Goal: Information Seeking & Learning: Compare options

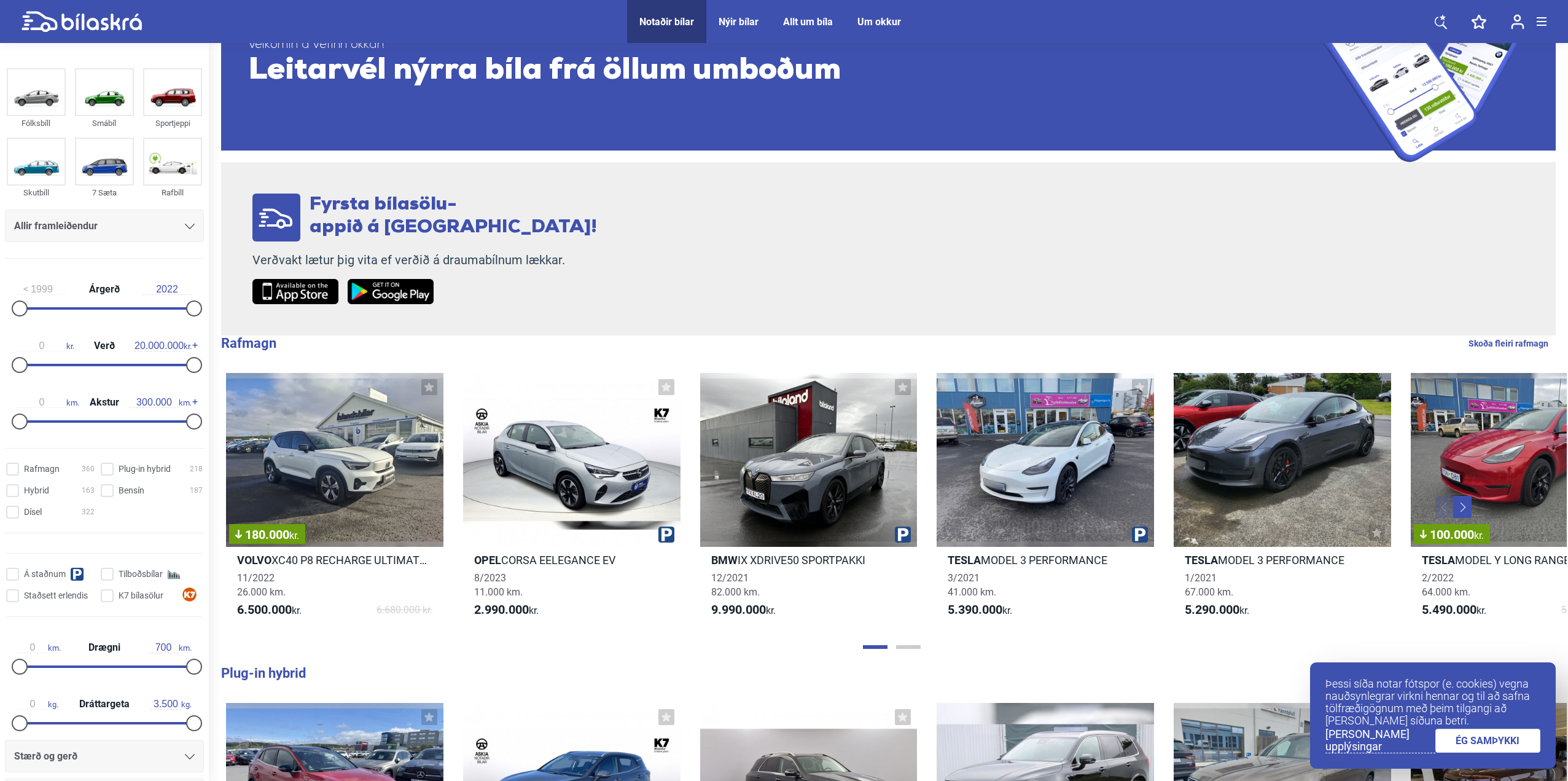
scroll to position [123, 0]
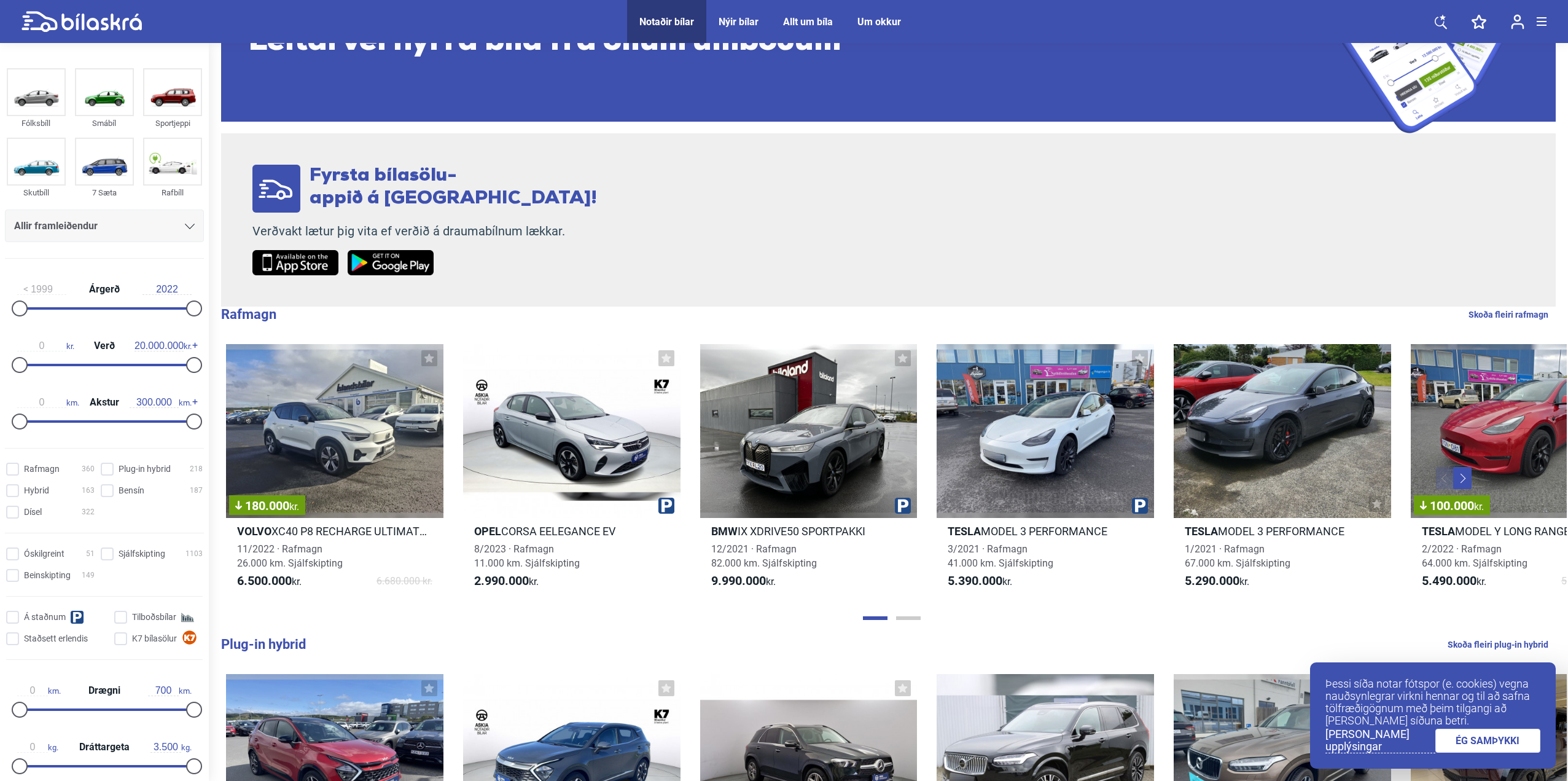
click at [172, 231] on div "Allir framleiðendur" at bounding box center [105, 226] width 181 height 17
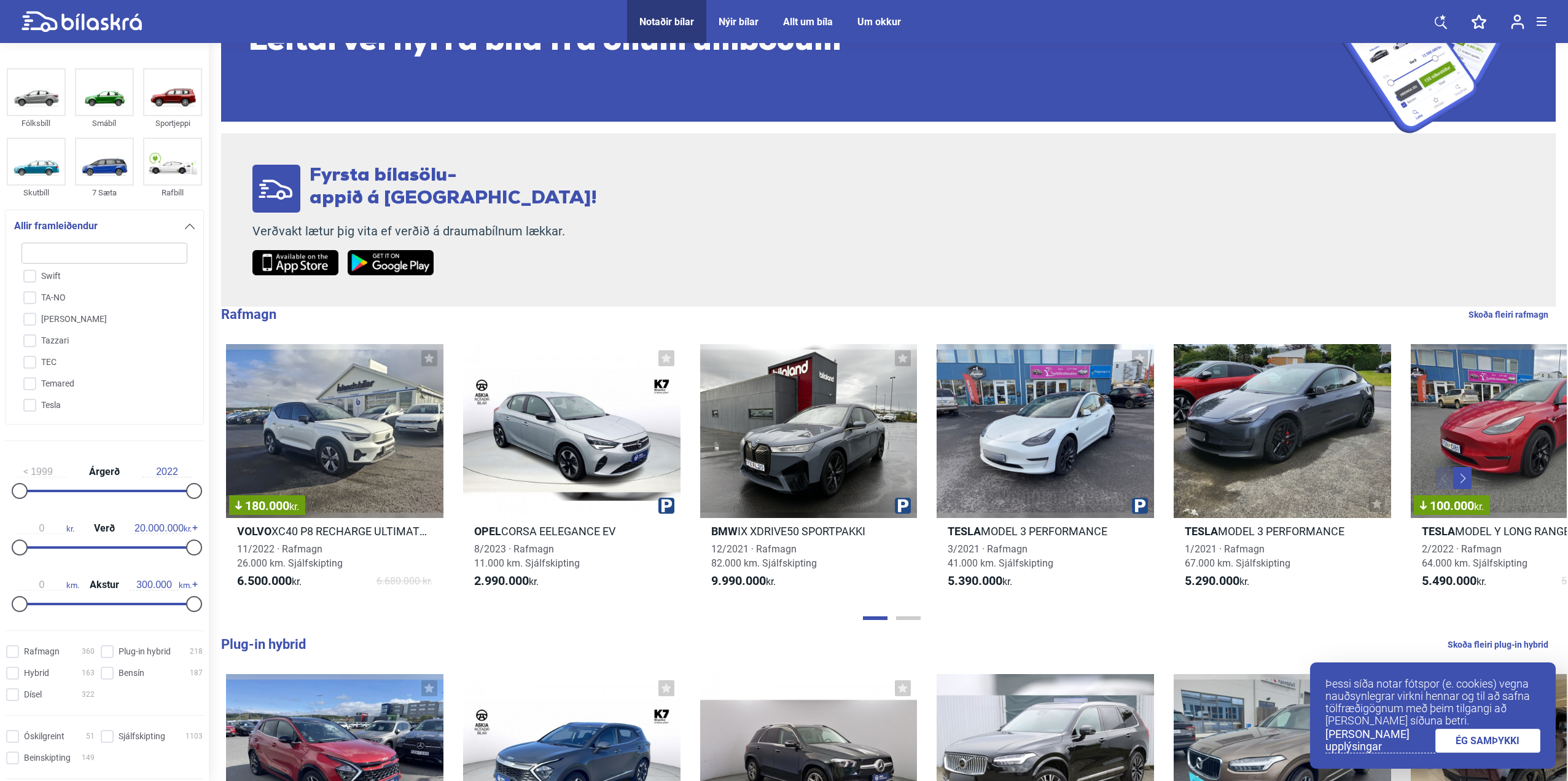
scroll to position [2838, 0]
click at [99, 425] on input "Toyota" at bounding box center [96, 435] width 167 height 21
checkbox input "true"
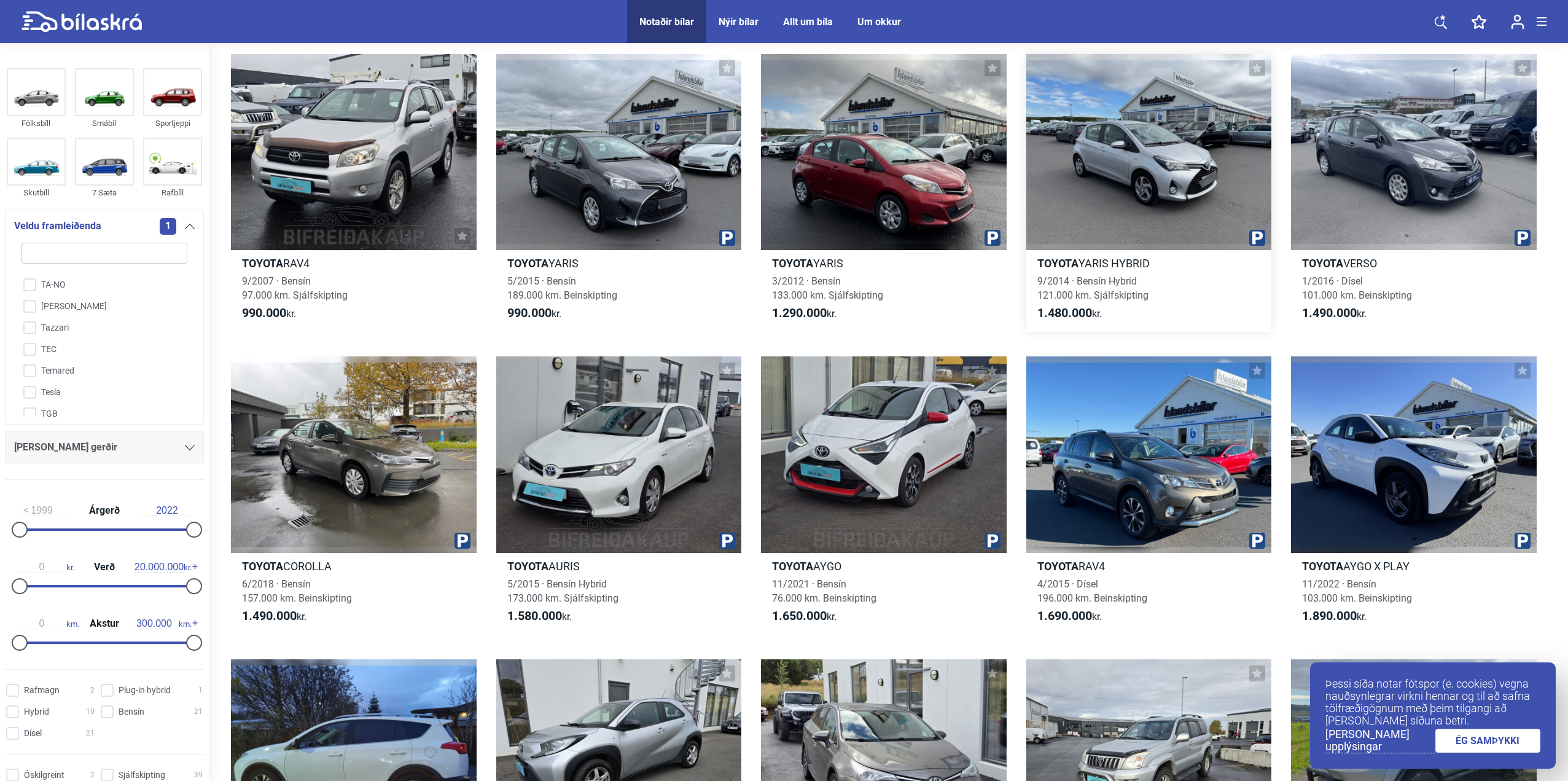
scroll to position [368, 0]
click at [1119, 133] on div at bounding box center [1150, 151] width 246 height 197
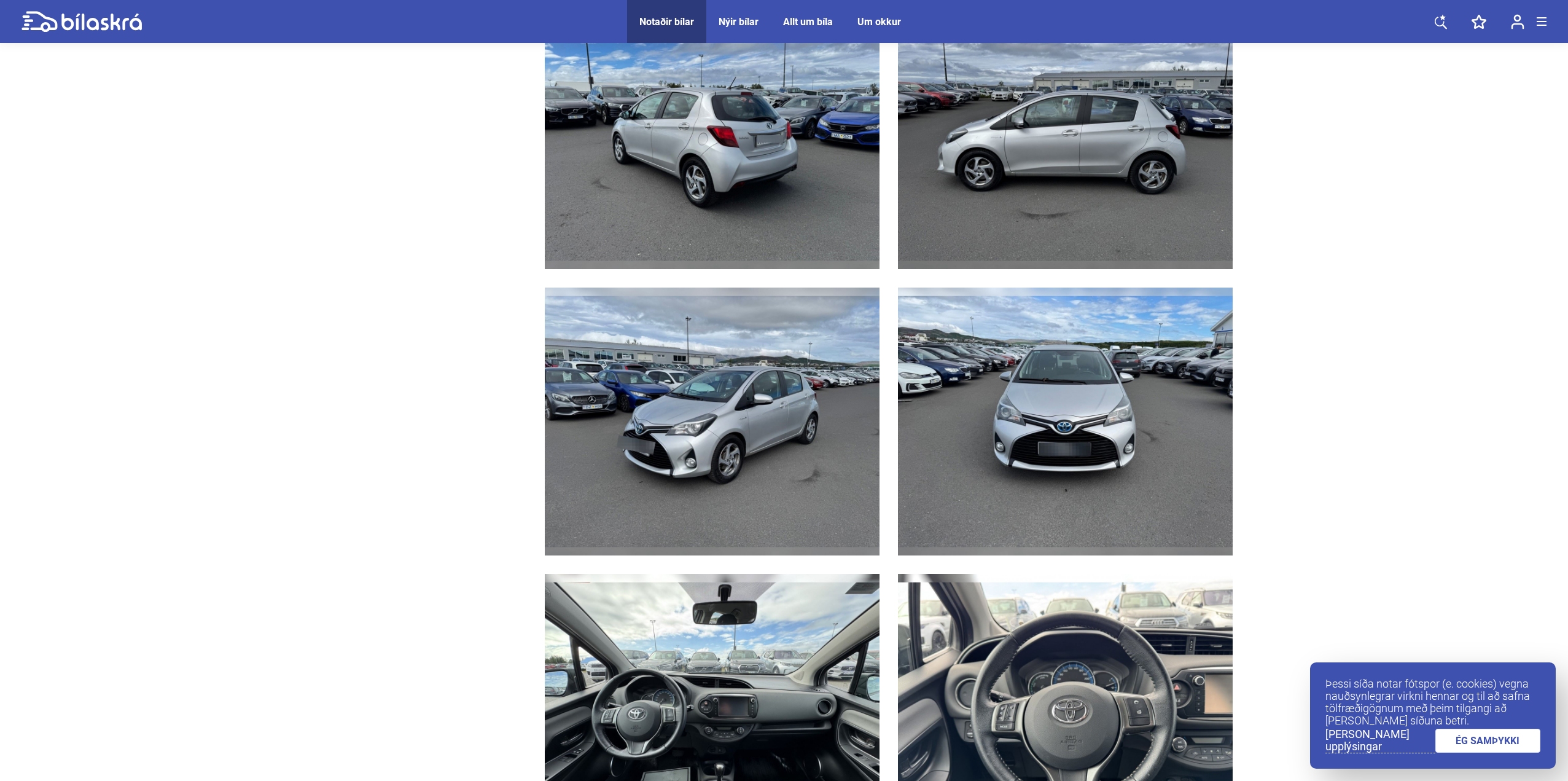
scroll to position [1478, 0]
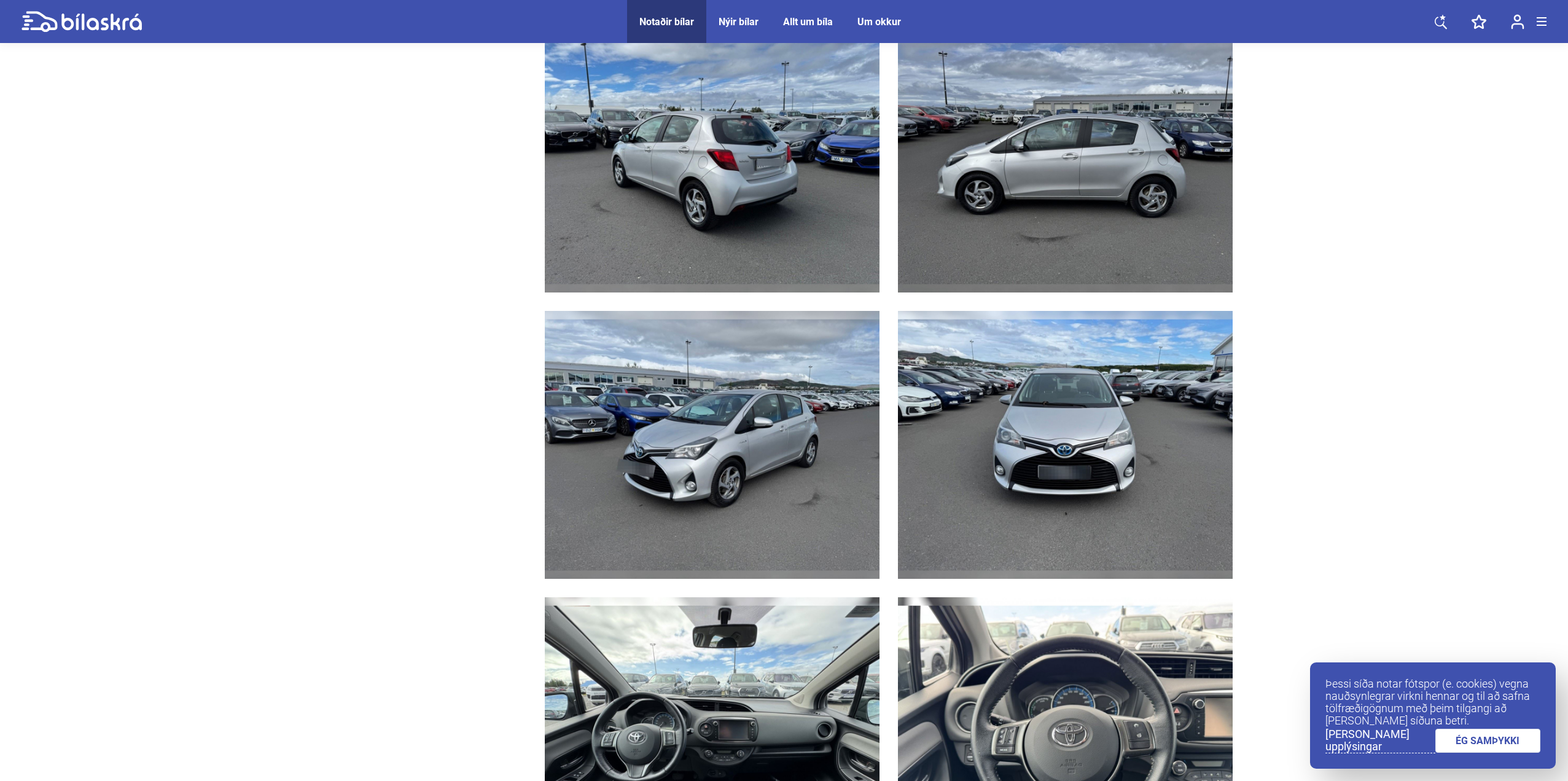
click at [810, 443] on img at bounding box center [712, 444] width 335 height 268
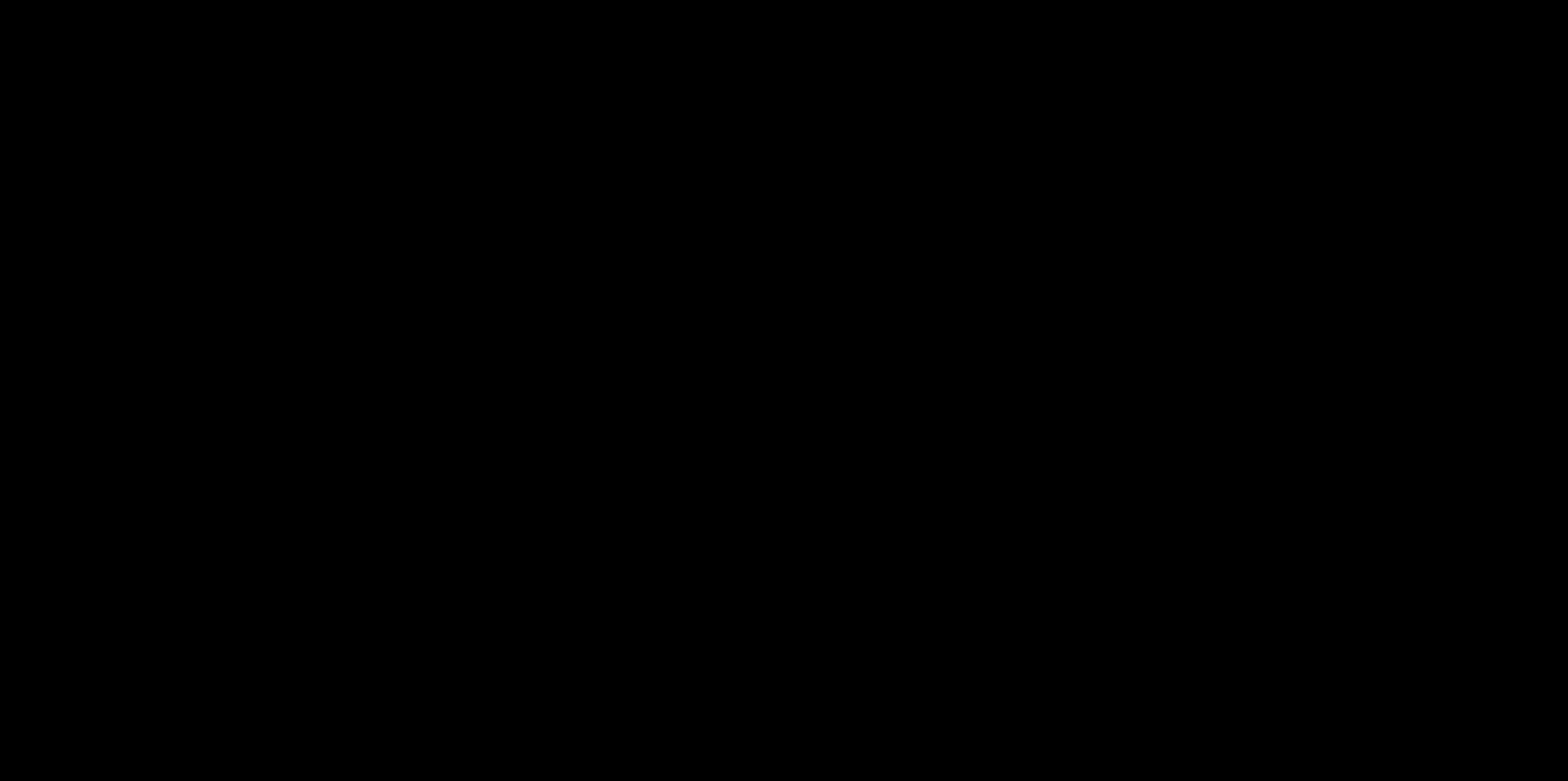
click at [810, 443] on img at bounding box center [784, 390] width 368 height 295
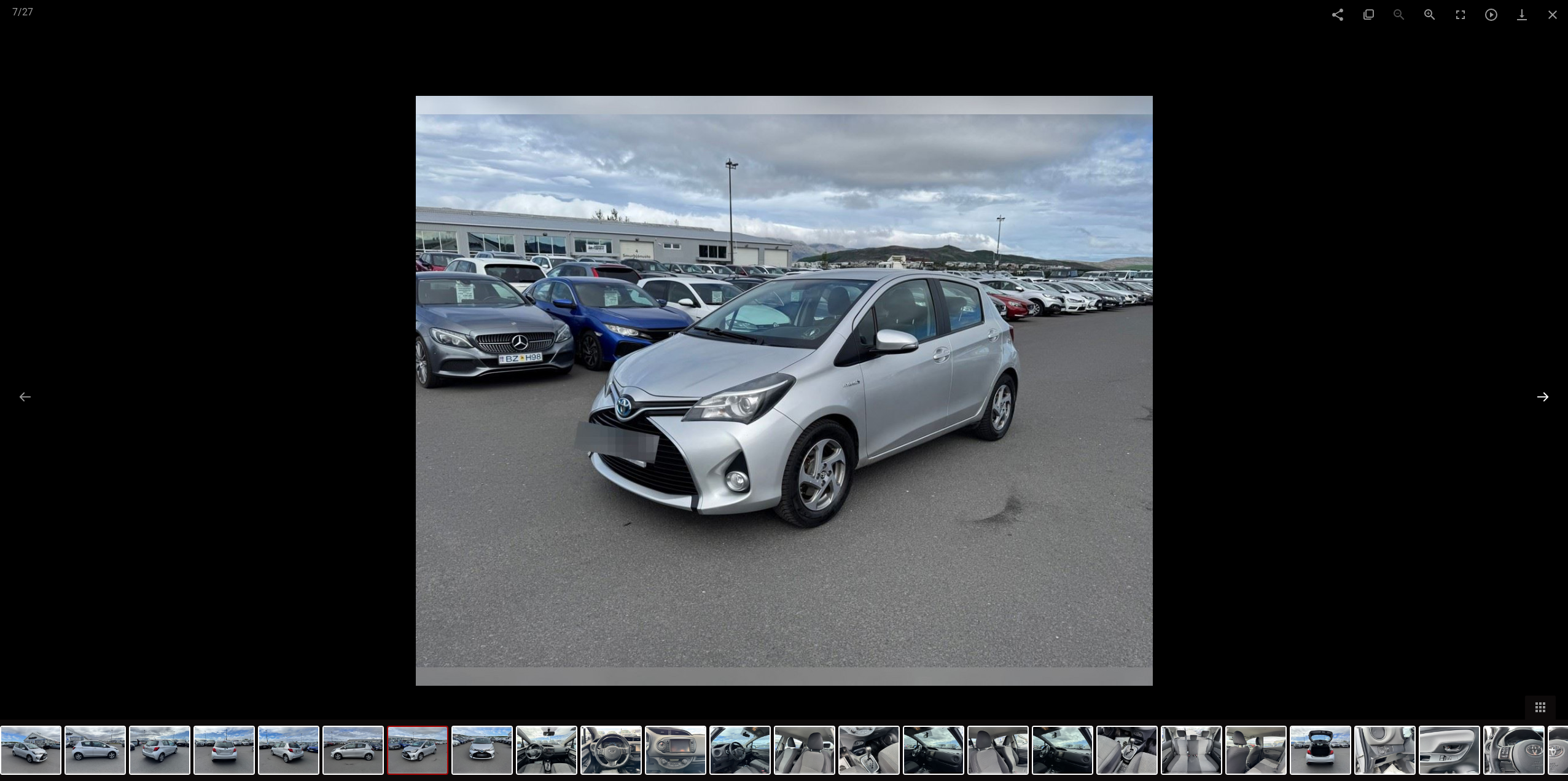
click at [1543, 402] on button at bounding box center [1543, 396] width 26 height 24
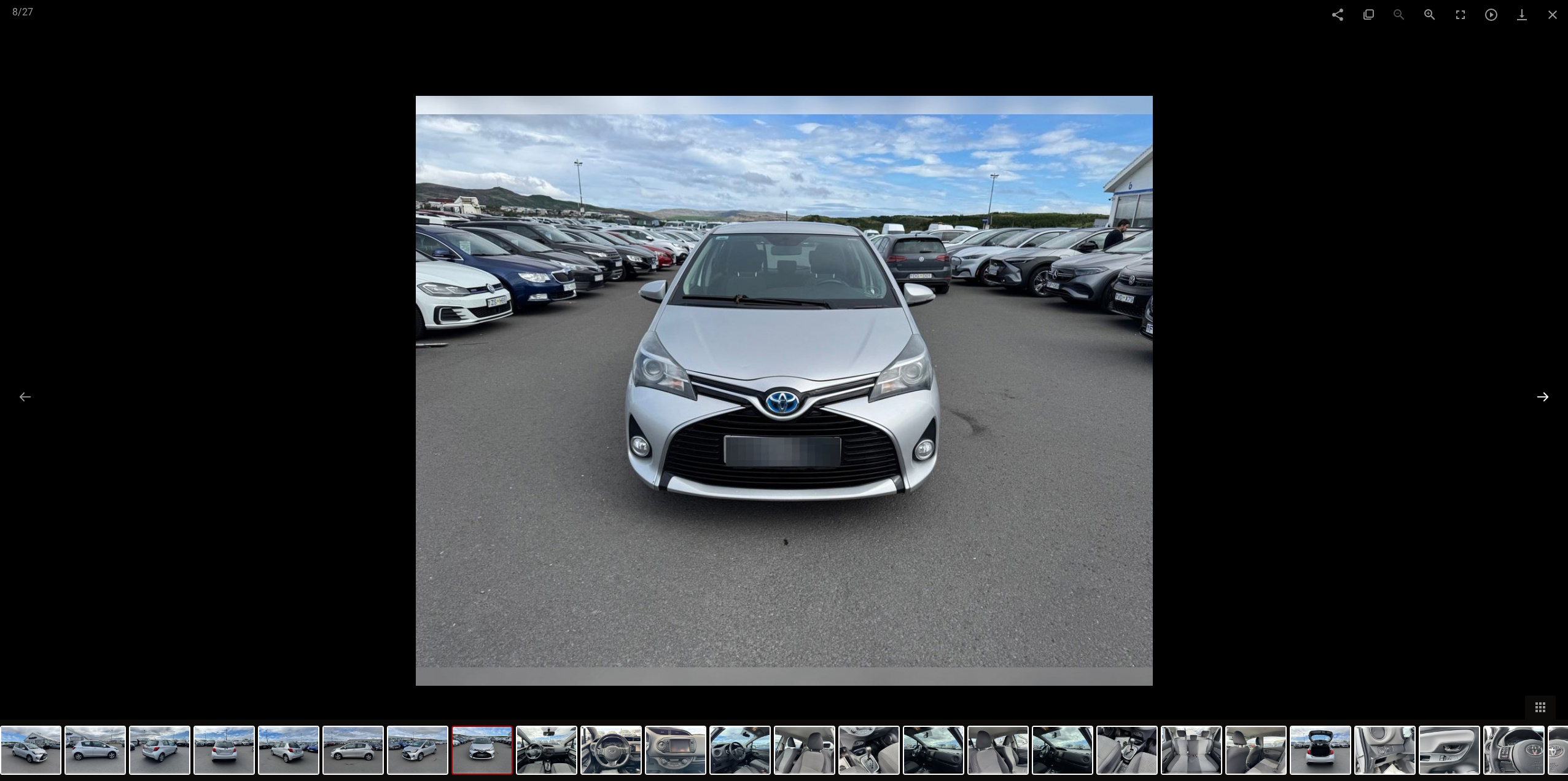
click at [1543, 402] on button at bounding box center [1543, 396] width 26 height 24
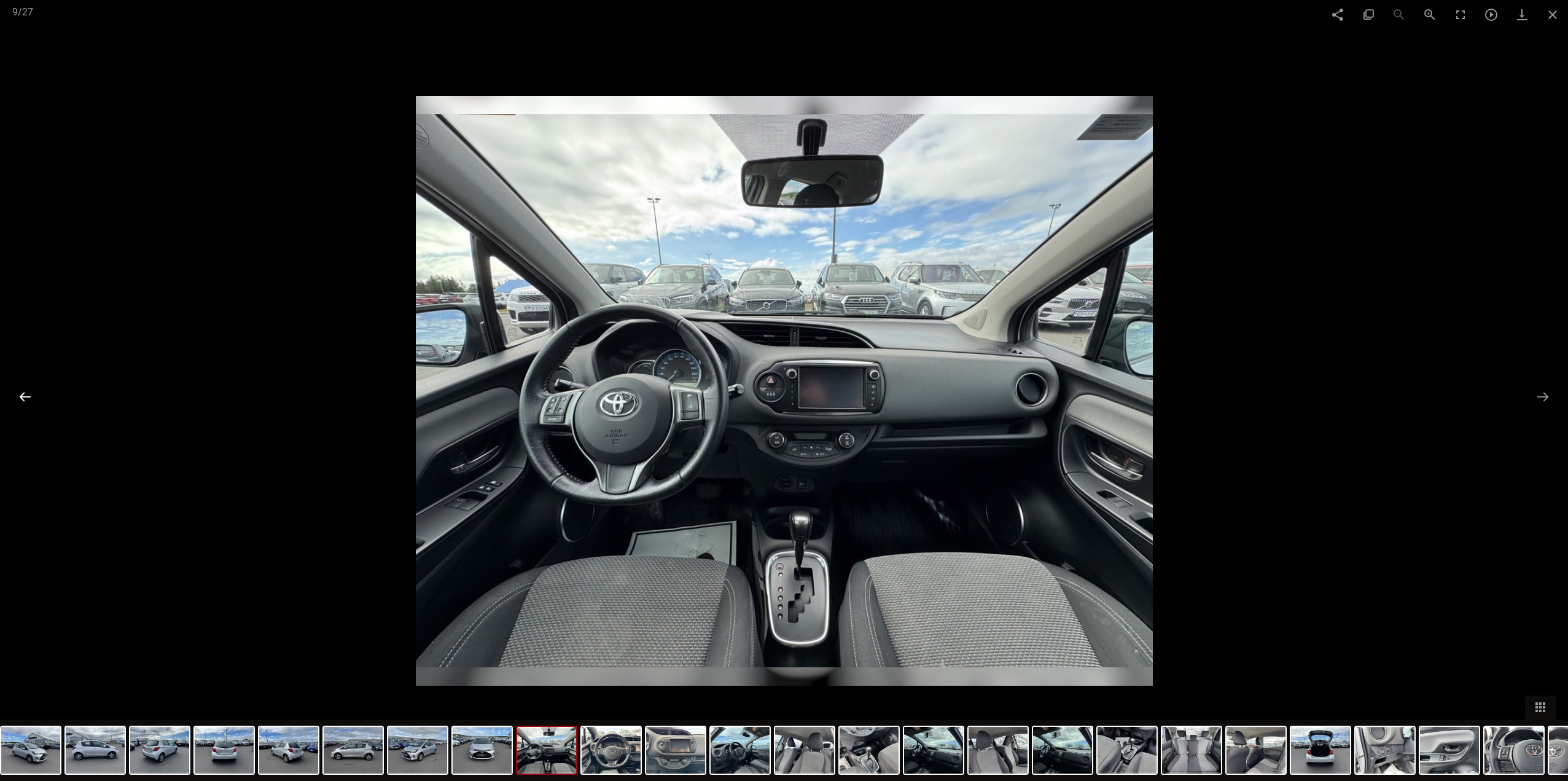
click at [29, 391] on button at bounding box center [25, 396] width 26 height 24
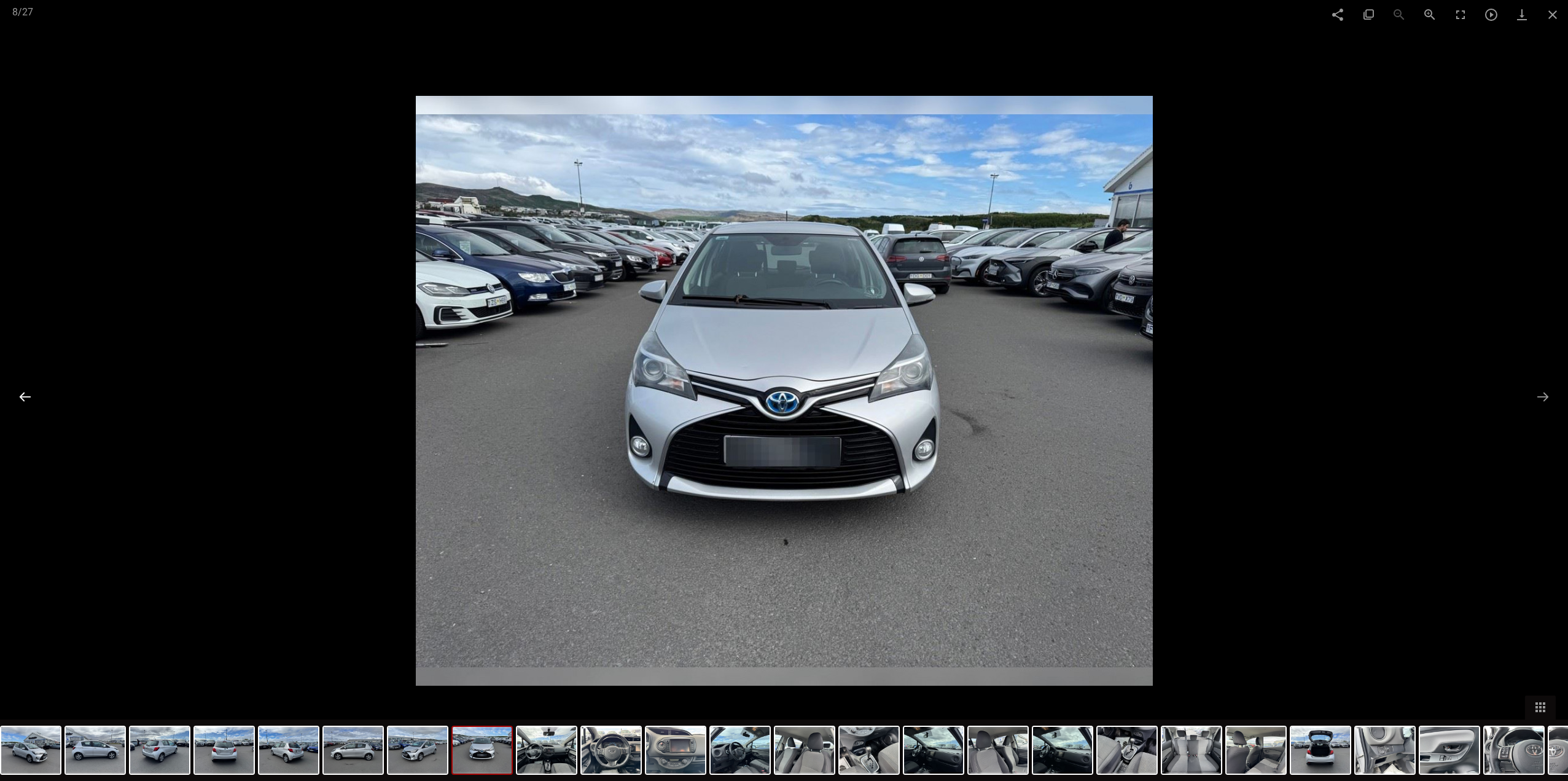
click at [29, 391] on button at bounding box center [25, 396] width 26 height 24
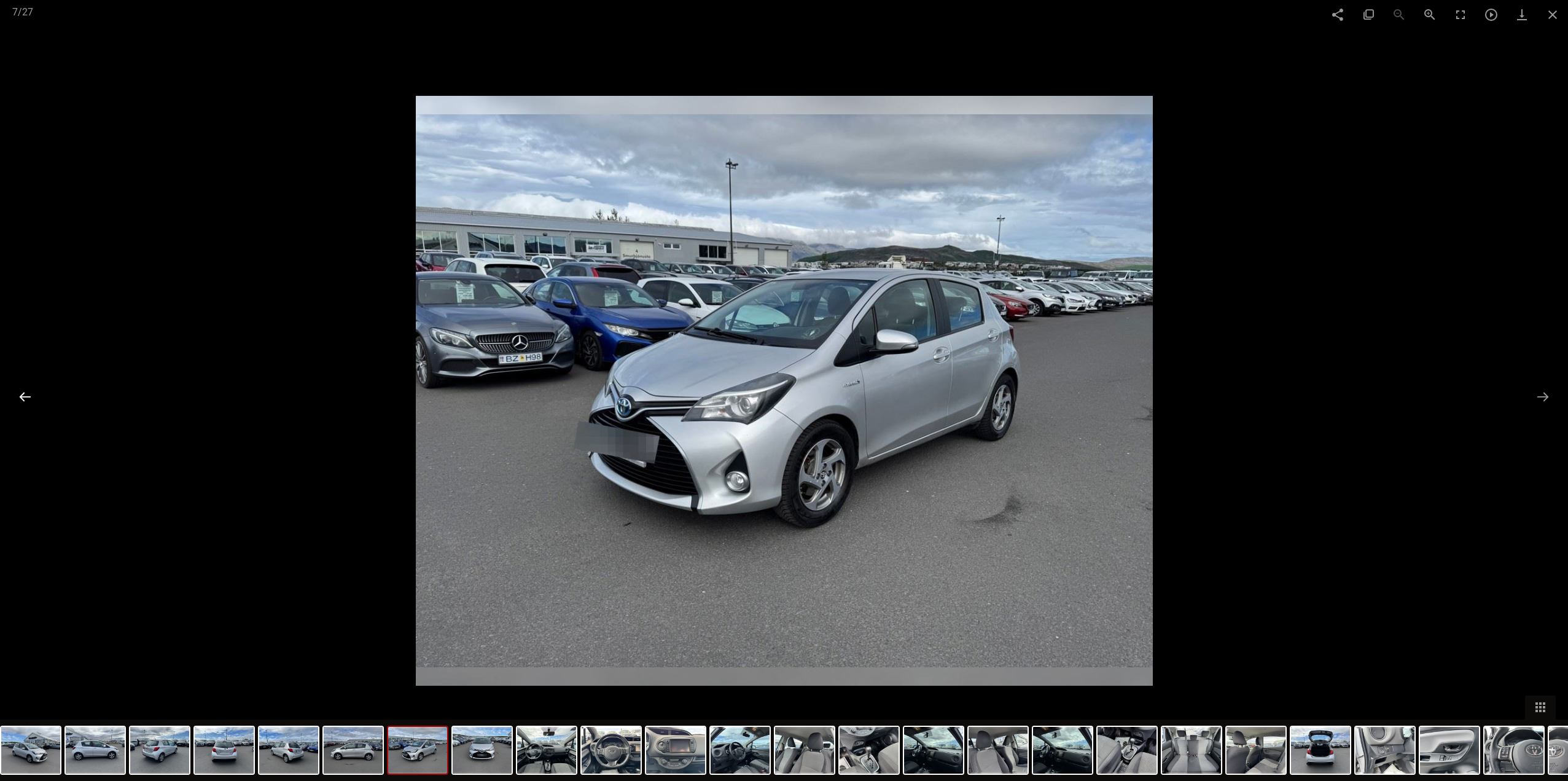
click at [29, 391] on button at bounding box center [25, 396] width 26 height 24
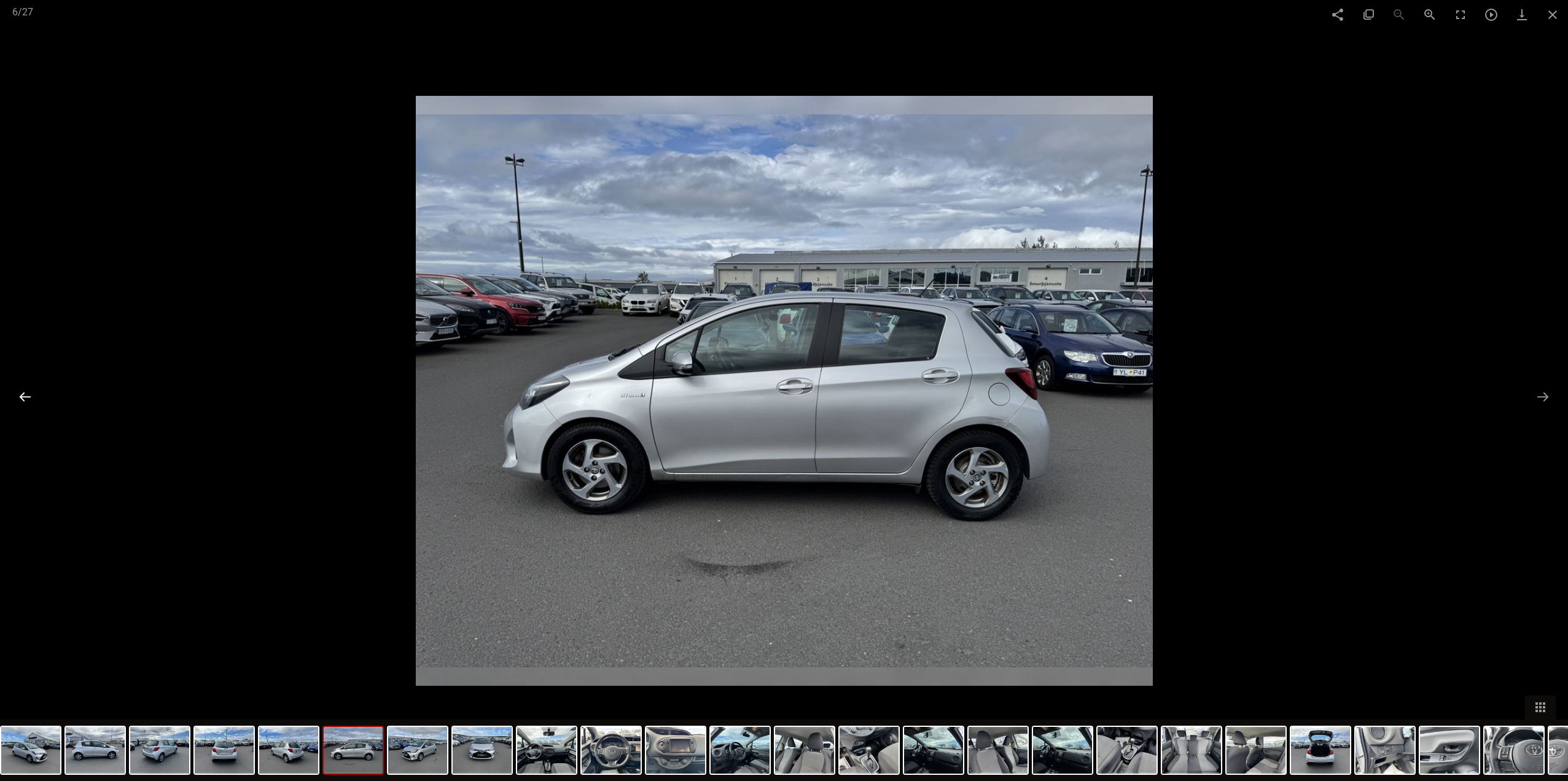
click at [29, 391] on button at bounding box center [25, 396] width 26 height 24
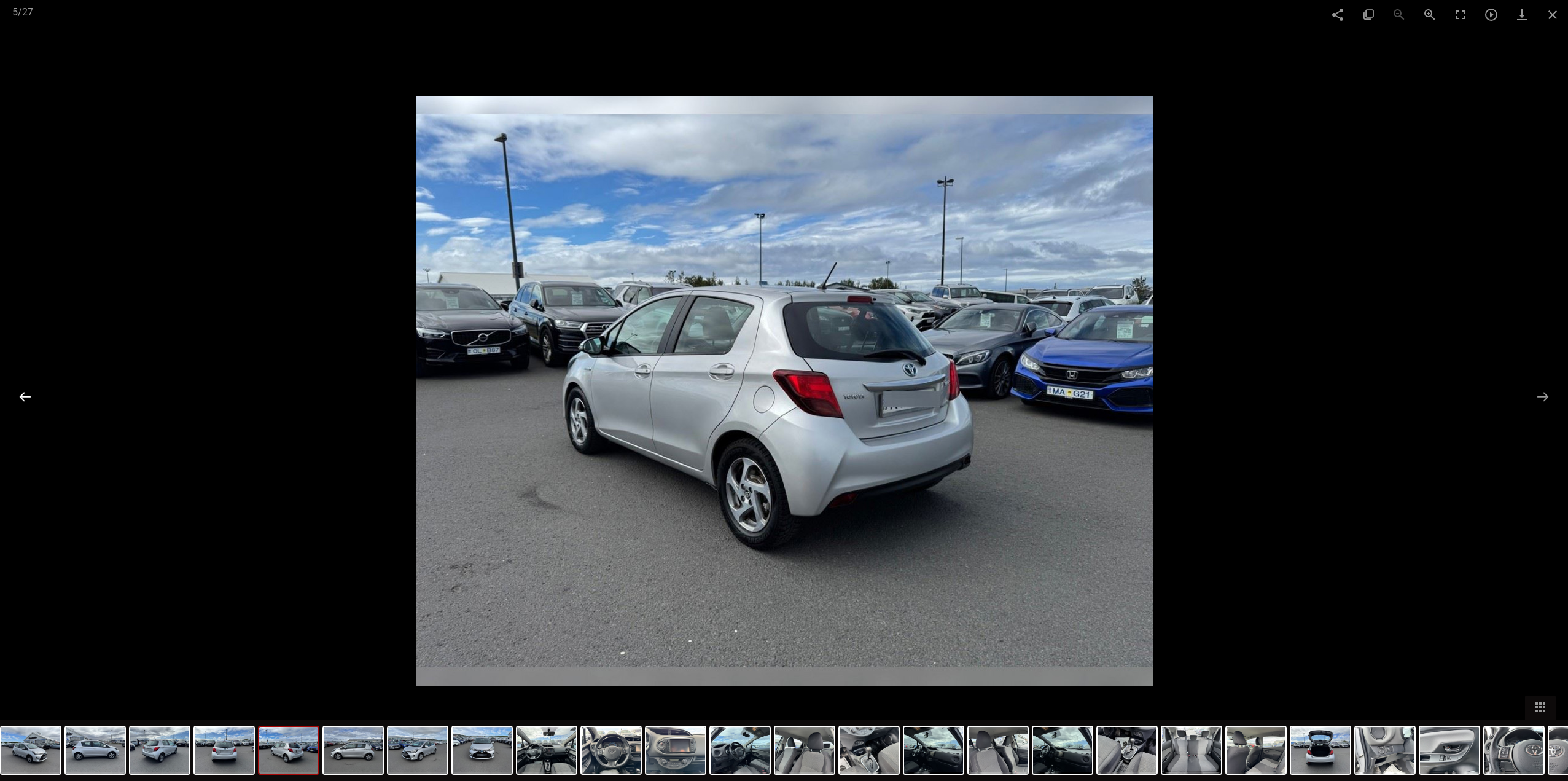
click at [29, 391] on button at bounding box center [25, 396] width 26 height 24
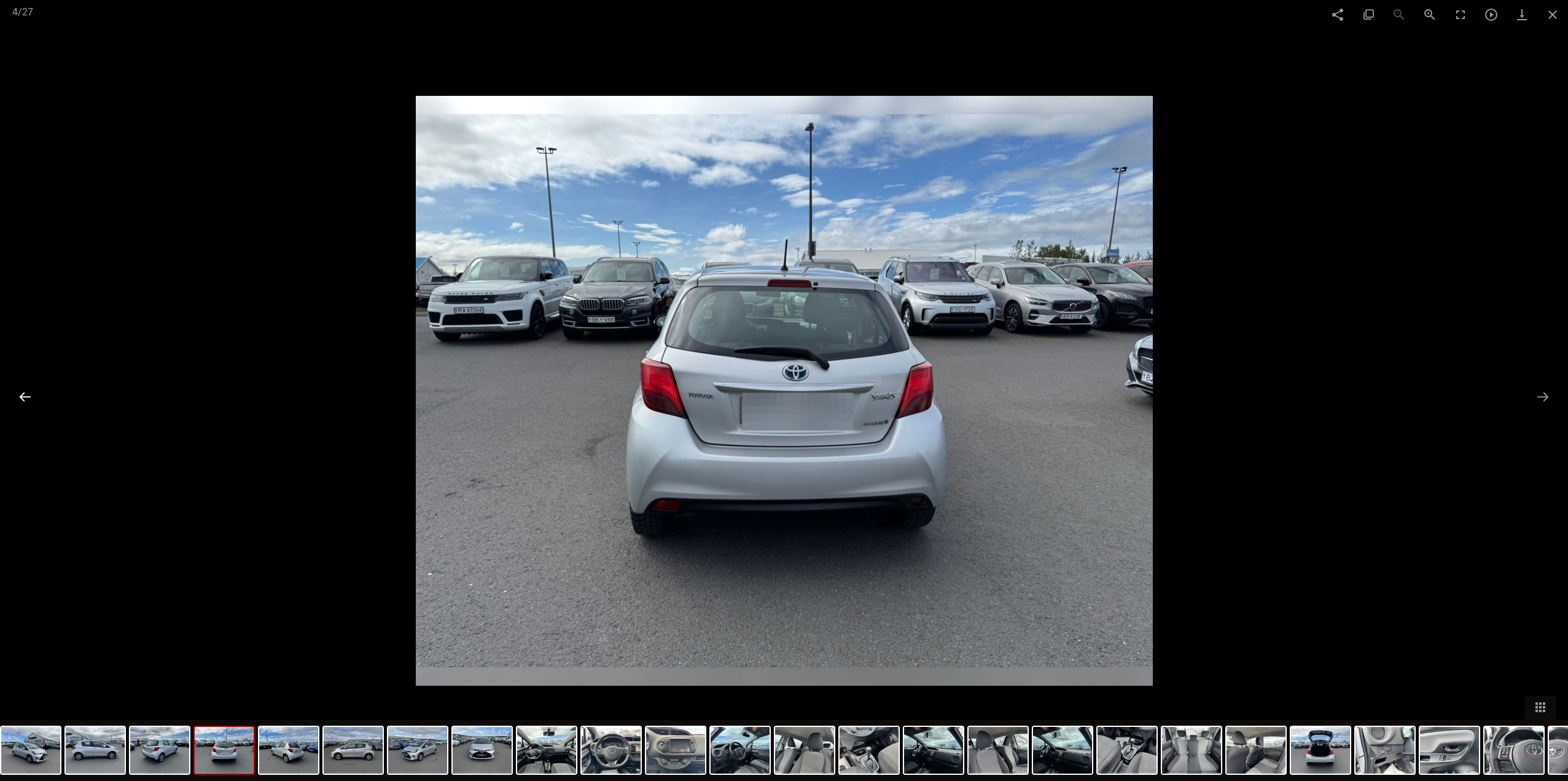
click at [29, 391] on button at bounding box center [25, 396] width 26 height 24
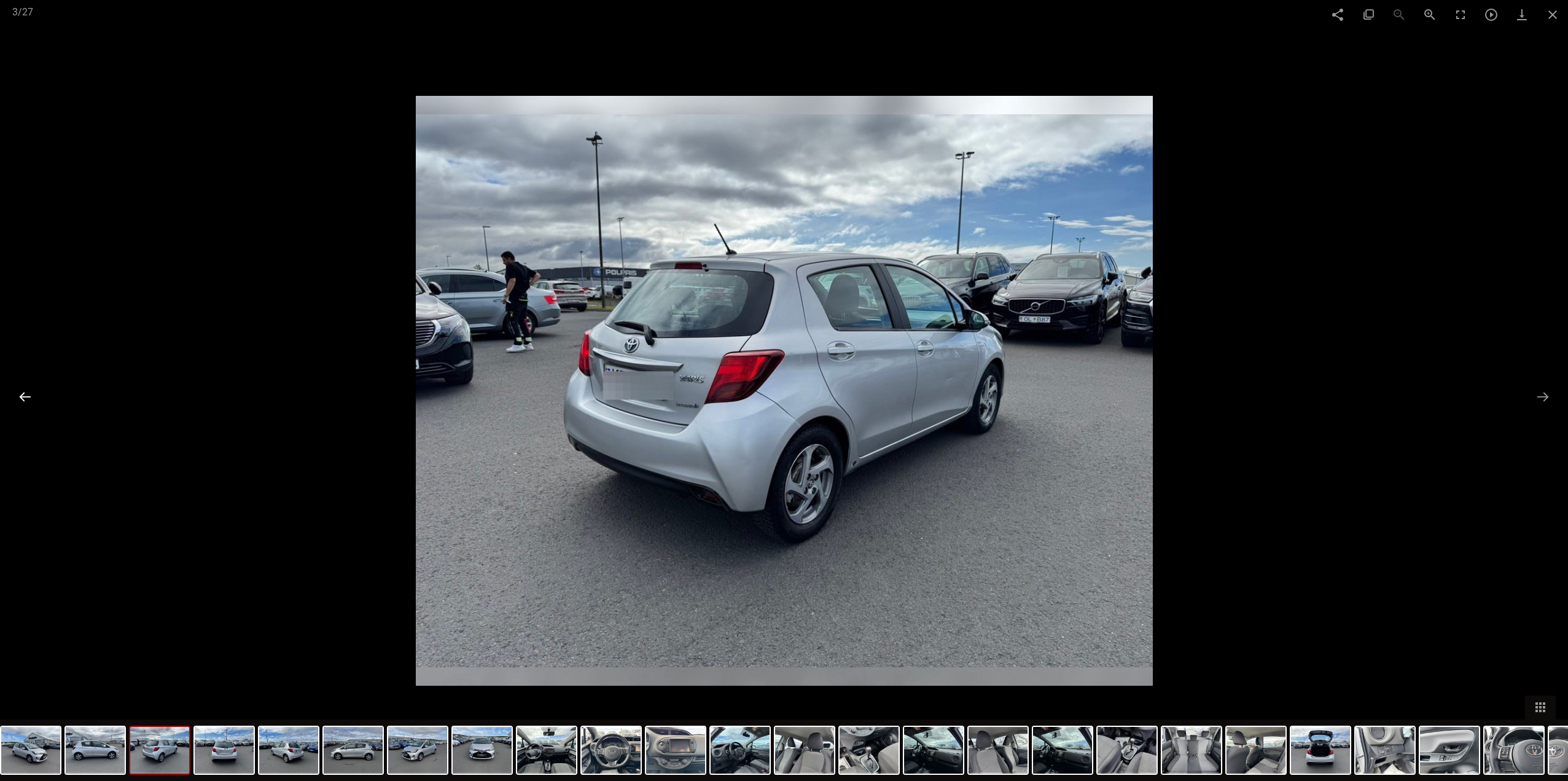
click at [29, 391] on button at bounding box center [25, 396] width 26 height 24
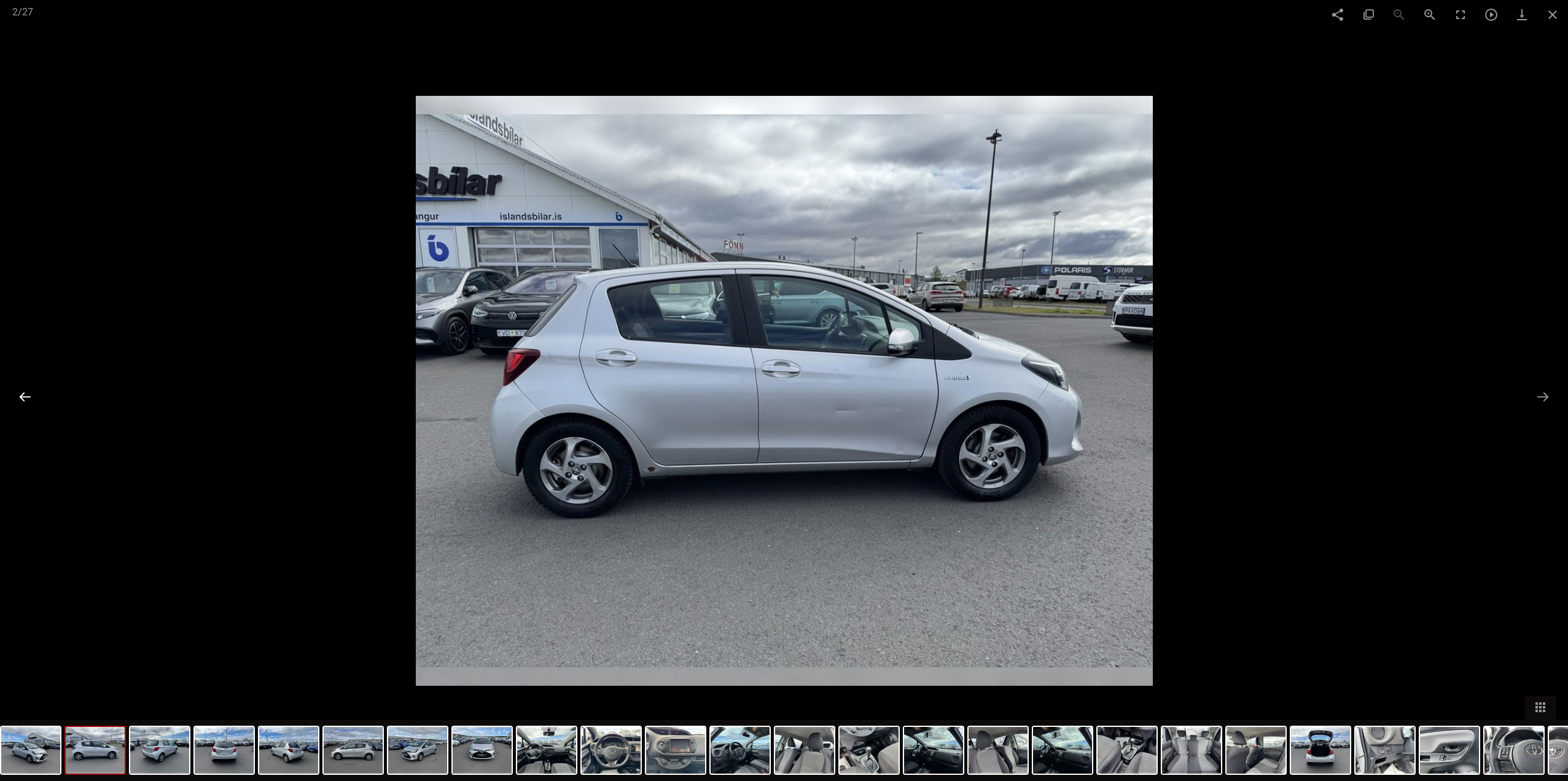
click at [27, 401] on button at bounding box center [25, 396] width 26 height 24
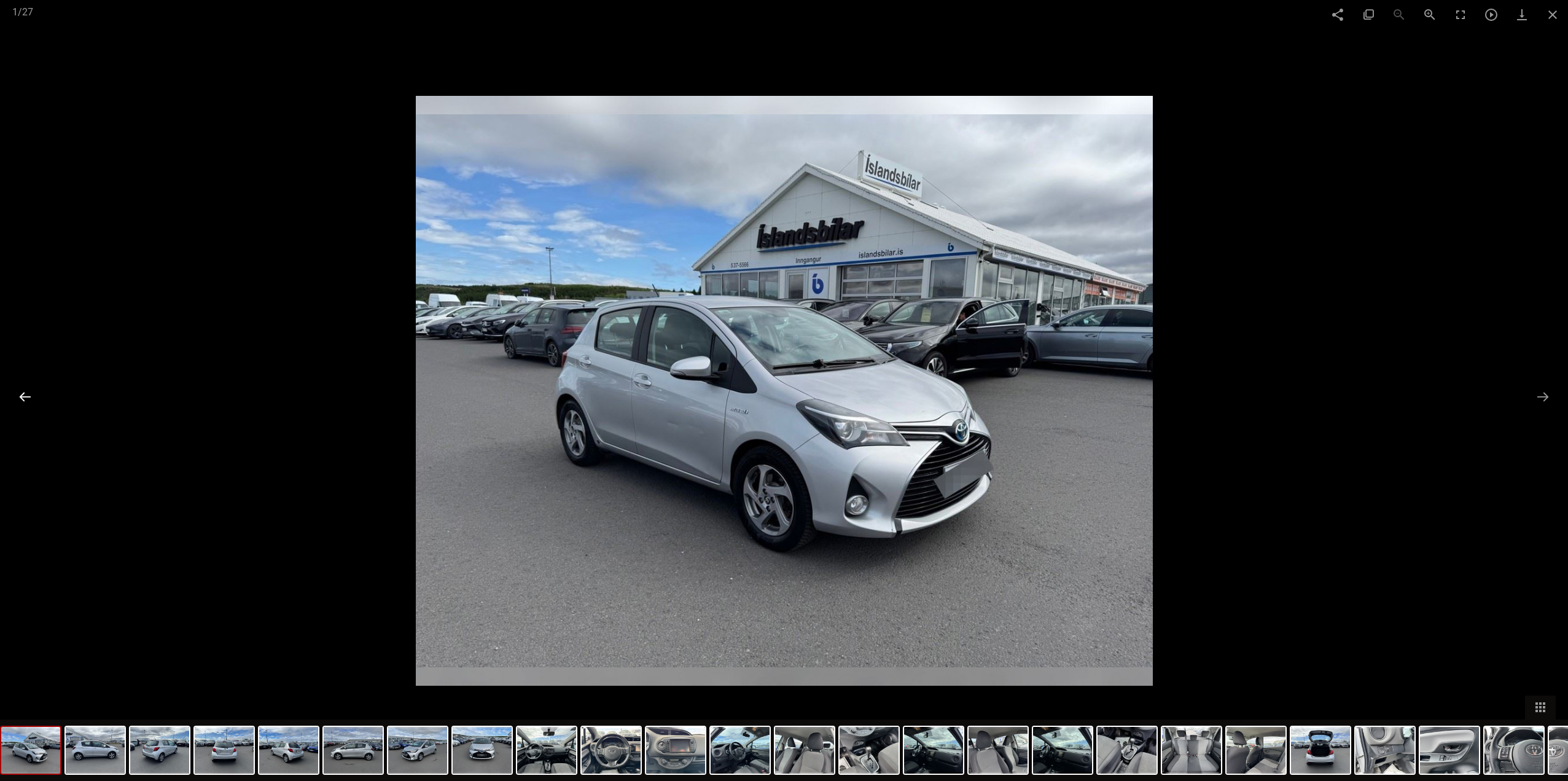
click at [27, 401] on button at bounding box center [25, 396] width 26 height 24
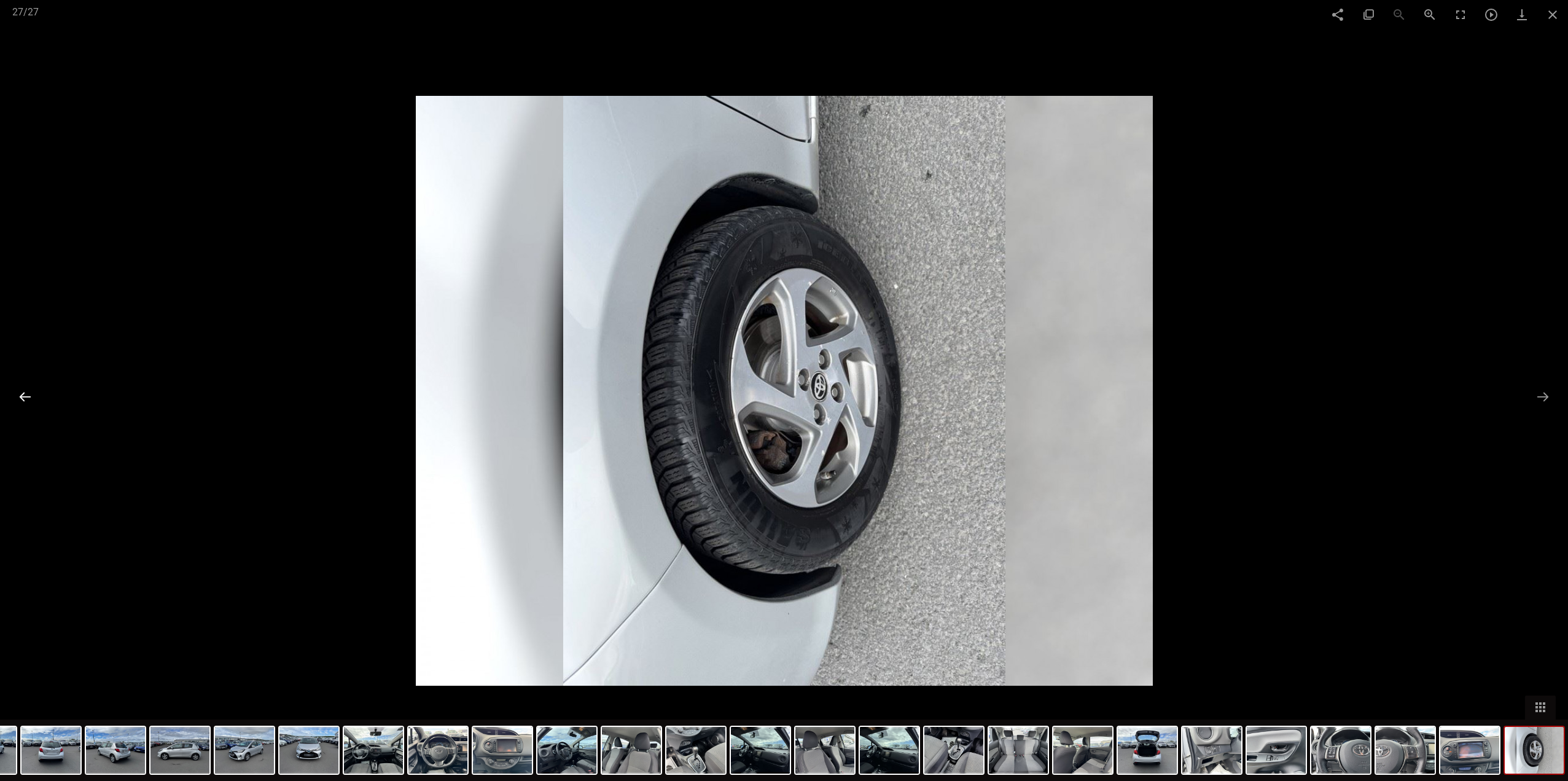
click at [34, 398] on button at bounding box center [25, 396] width 26 height 24
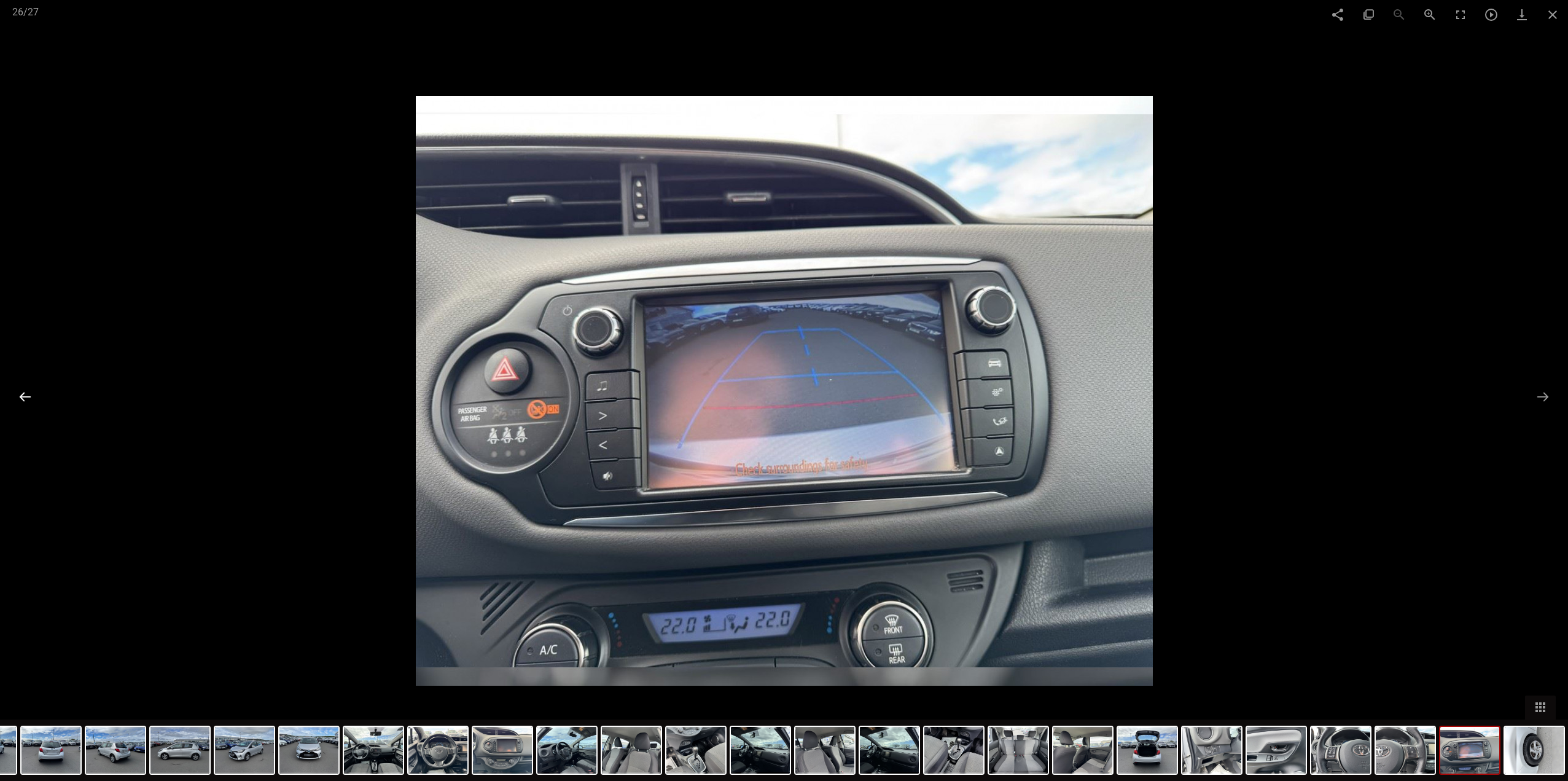
click at [34, 398] on button at bounding box center [25, 396] width 26 height 24
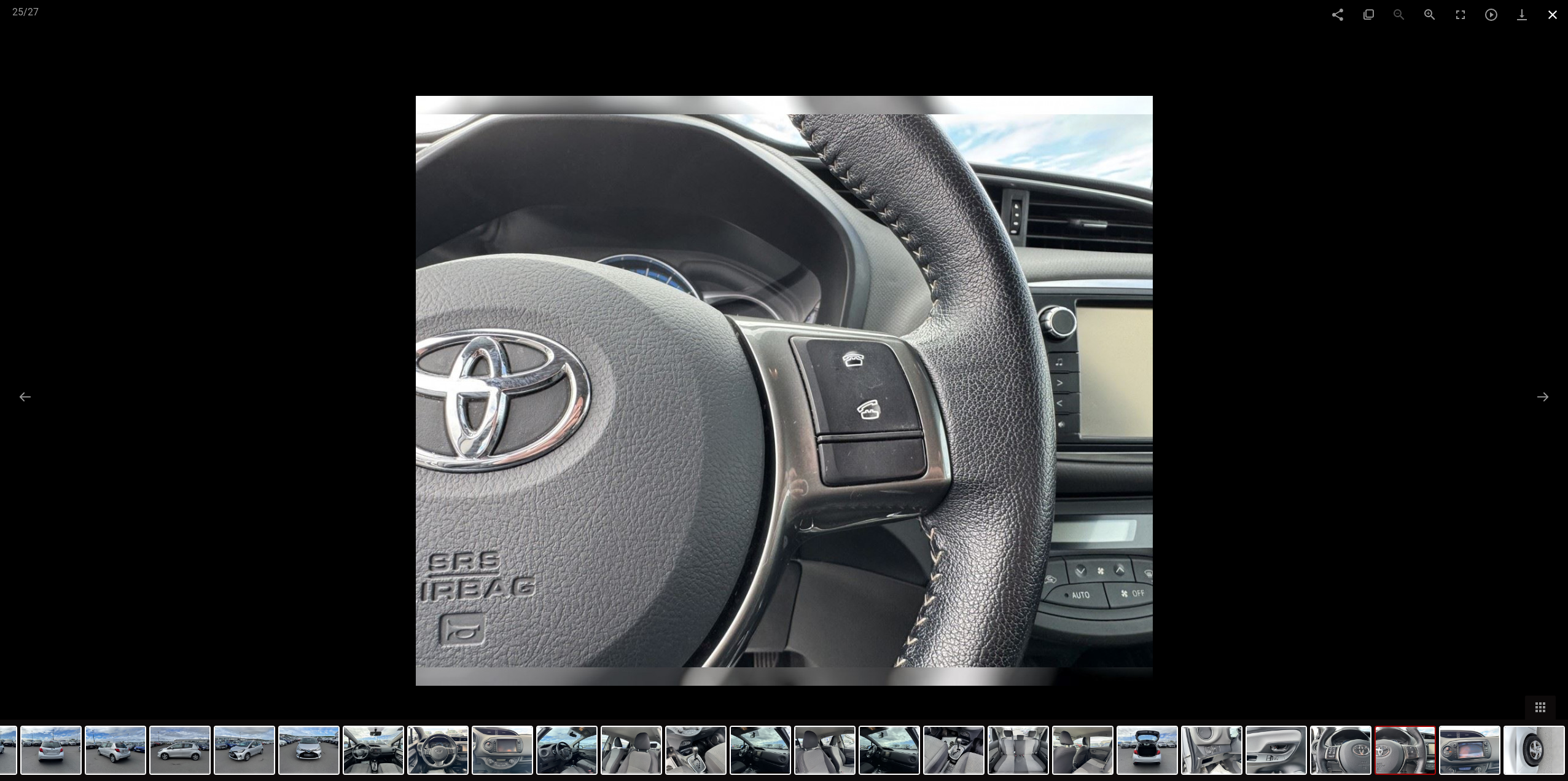
click at [1553, 16] on span at bounding box center [1552, 14] width 31 height 29
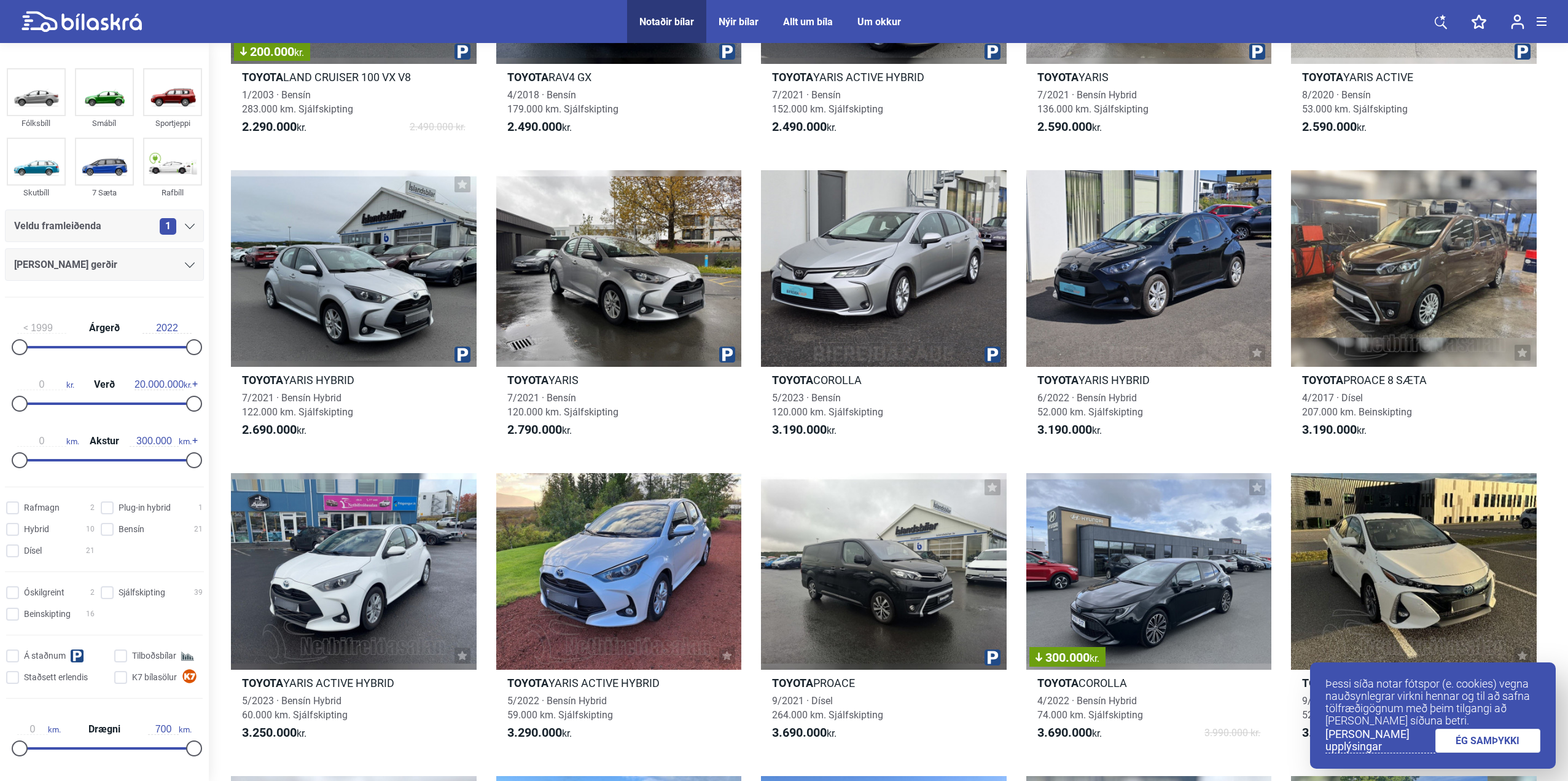
scroll to position [1474, 0]
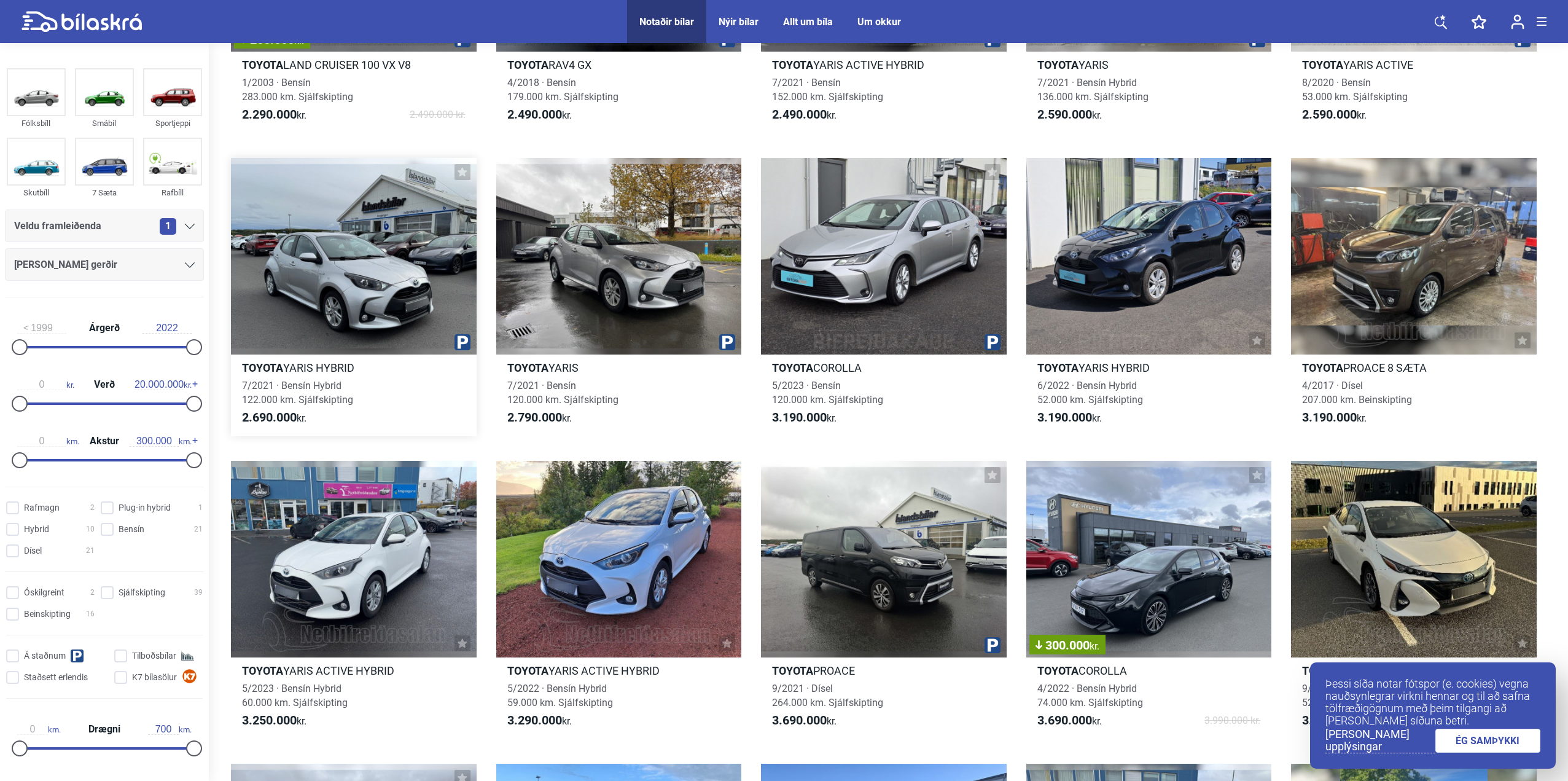
click at [413, 272] on div at bounding box center [353, 256] width 246 height 197
